Goal: Task Accomplishment & Management: Use online tool/utility

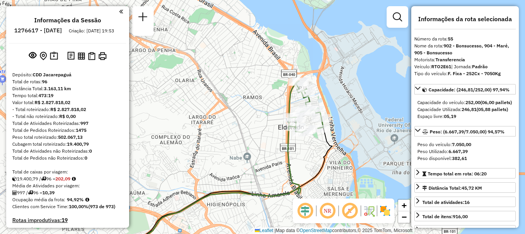
select select "**********"
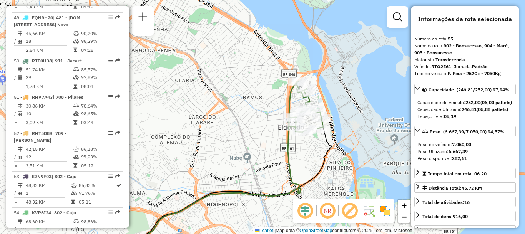
scroll to position [3249, 0]
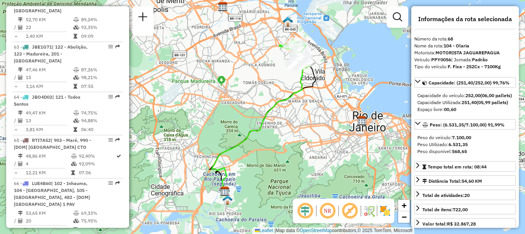
drag, startPoint x: 260, startPoint y: 94, endPoint x: 235, endPoint y: 117, distance: 33.5
click at [235, 117] on div "Janela de atendimento Grade de atendimento Capacidade Transportadoras Veículos …" at bounding box center [262, 117] width 525 height 234
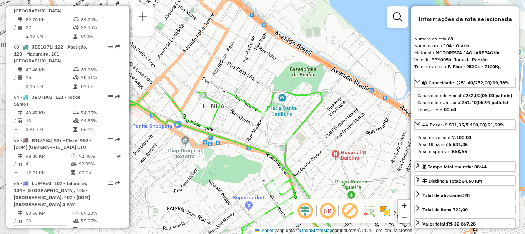
drag, startPoint x: 257, startPoint y: 53, endPoint x: 311, endPoint y: 168, distance: 127.2
click at [311, 168] on div "Janela de atendimento Grade de atendimento Capacidade Transportadoras Veículos …" at bounding box center [262, 117] width 525 height 234
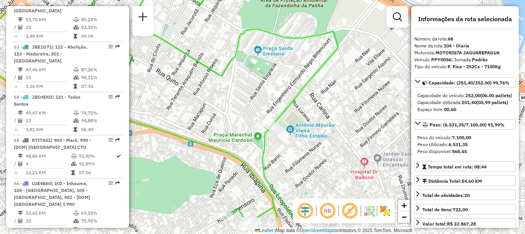
drag, startPoint x: 287, startPoint y: 161, endPoint x: 221, endPoint y: 121, distance: 76.8
click at [221, 121] on div "Janela de atendimento Grade de atendimento Capacidade Transportadoras Veículos …" at bounding box center [262, 117] width 525 height 234
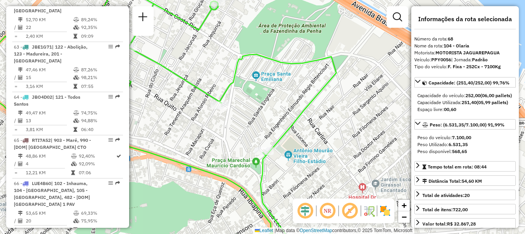
drag, startPoint x: 213, startPoint y: 102, endPoint x: 214, endPoint y: 116, distance: 14.6
click at [214, 116] on div "Janela de atendimento Grade de atendimento Capacidade Transportadoras Veículos …" at bounding box center [262, 117] width 525 height 234
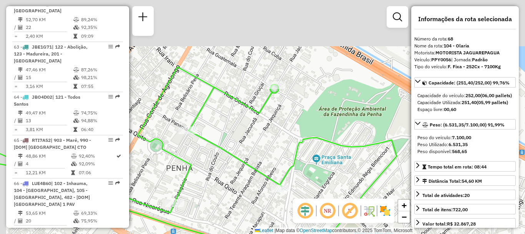
drag, startPoint x: 212, startPoint y: 60, endPoint x: 237, endPoint y: 111, distance: 57.1
click at [237, 111] on div "Janela de atendimento Grade de atendimento Capacidade Transportadoras Veículos …" at bounding box center [262, 117] width 525 height 234
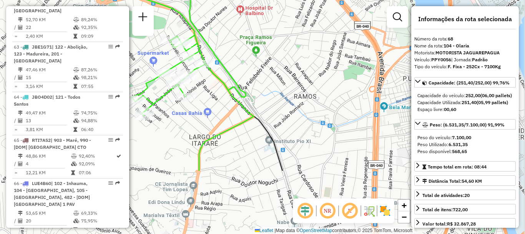
drag, startPoint x: 319, startPoint y: 162, endPoint x: 215, endPoint y: 76, distance: 134.7
click at [215, 76] on icon at bounding box center [172, 13] width 148 height 204
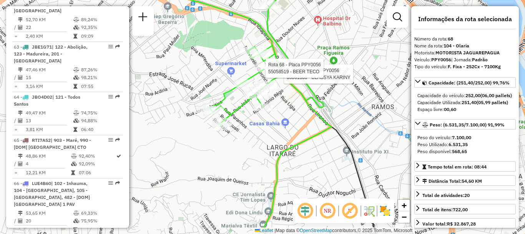
drag, startPoint x: 214, startPoint y: 103, endPoint x: 291, endPoint y: 114, distance: 78.4
click at [291, 114] on div "Rota 68 - Placa PPY0056 55061568 - CLASSYA KARINY Rota 68 - Placa PPY0056 55058…" at bounding box center [262, 117] width 525 height 234
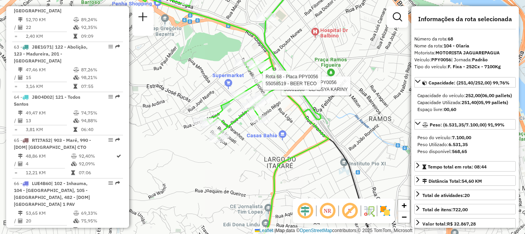
drag, startPoint x: 282, startPoint y: 109, endPoint x: 279, endPoint y: 121, distance: 12.2
click at [279, 121] on div "Rota 68 - Placa PPY0056 55061568 - CLASSYA KARINY Rota 68 - Placa PPY0056 55058…" at bounding box center [262, 117] width 525 height 234
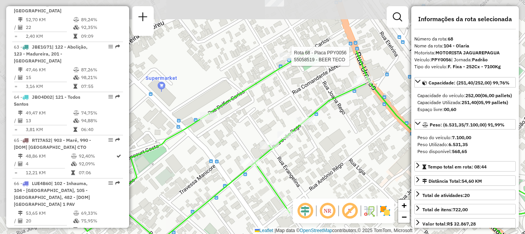
drag, startPoint x: 242, startPoint y: 62, endPoint x: 335, endPoint y: 136, distance: 119.4
click at [335, 136] on div "Rota 68 - Placa PPY0056 55058519 - BEER TECO Janela de atendimento Grade de ate…" at bounding box center [262, 117] width 525 height 234
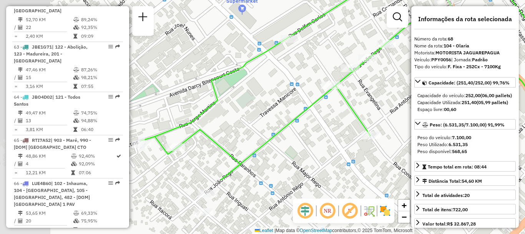
drag, startPoint x: 307, startPoint y: 157, endPoint x: 388, endPoint y: 80, distance: 111.6
click at [388, 80] on div "Rota 68 - Placa PPY0056 55058519 - BEER TECO Janela de atendimento Grade de ate…" at bounding box center [262, 117] width 525 height 234
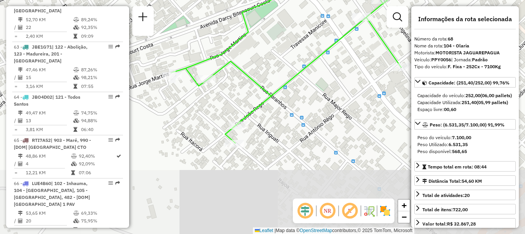
drag, startPoint x: 336, startPoint y: 152, endPoint x: 367, endPoint y: 83, distance: 74.7
click at [367, 83] on div "Rota 68 - Placa PPY0056 55058519 - BEER TECO Janela de atendimento Grade de ate…" at bounding box center [262, 117] width 525 height 234
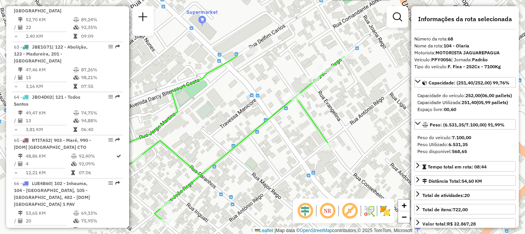
drag, startPoint x: 364, startPoint y: 82, endPoint x: 294, endPoint y: 161, distance: 106.3
click at [294, 161] on div "Rota 68 - Placa PPY0056 55058519 - BEER TECO Janela de atendimento Grade de ate…" at bounding box center [262, 117] width 525 height 234
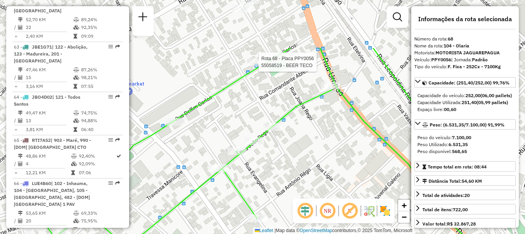
drag, startPoint x: 388, startPoint y: 89, endPoint x: 315, endPoint y: 161, distance: 102.6
click at [315, 161] on div "Rota 68 - Placa PPY0056 55058519 - BEER TECO Janela de atendimento Grade de ate…" at bounding box center [262, 117] width 525 height 234
